Goal: Navigation & Orientation: Go to known website

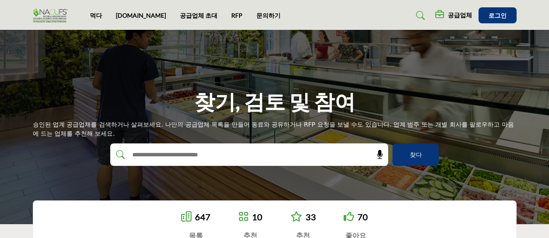
click at [54, 15] on img at bounding box center [52, 15] width 39 height 14
click at [128, 14] on font "[DOMAIN_NAME]" at bounding box center [141, 15] width 50 height 7
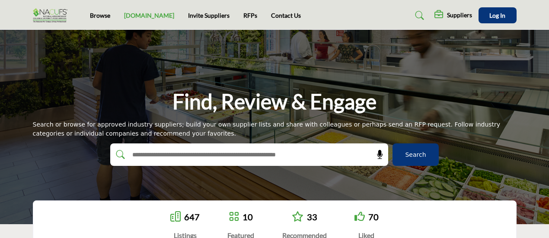
click at [479, 83] on div "Find, Review & Engage Search or browse for approved industry suppliers; build y…" at bounding box center [274, 127] width 549 height 195
click at [57, 15] on img at bounding box center [52, 15] width 39 height 14
